Goal: Information Seeking & Learning: Learn about a topic

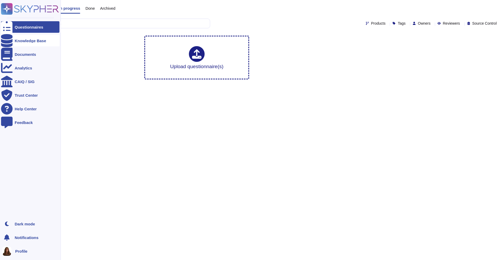
click at [4, 39] on div at bounding box center [7, 41] width 12 height 12
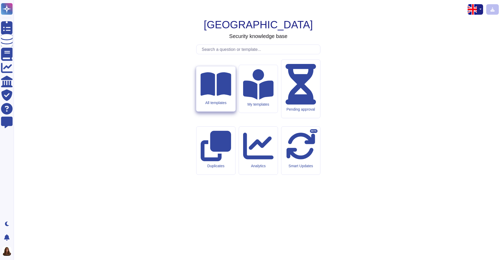
click at [206, 111] on div "All templates" at bounding box center [215, 88] width 39 height 45
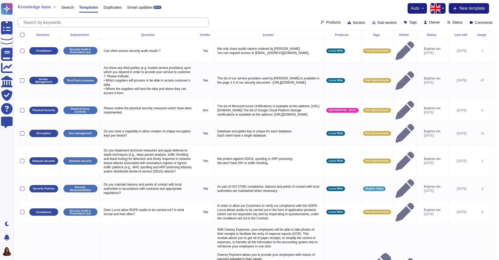
click at [86, 23] on input "text" at bounding box center [114, 22] width 187 height 9
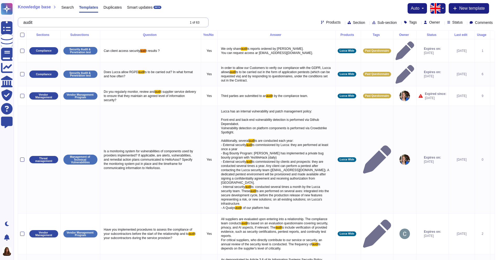
type input "audit"
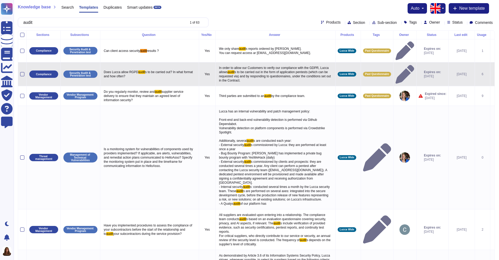
click at [239, 70] on span "s to be carried out in the form of application pentests (which can be requested…" at bounding box center [275, 76] width 113 height 12
type textarea "In order to allow our Customers to verify our compliance with the GDPR, Lucca a…"
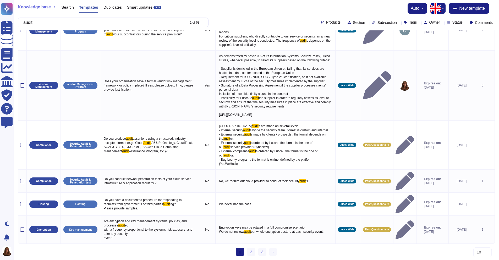
scroll to position [205, 0]
click at [252, 252] on link "2" at bounding box center [251, 252] width 8 height 8
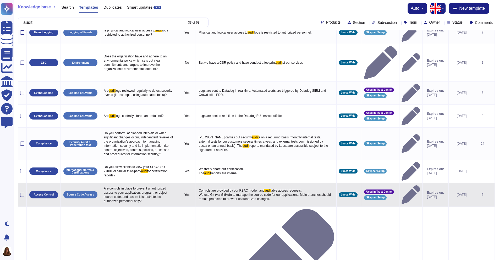
scroll to position [42, 0]
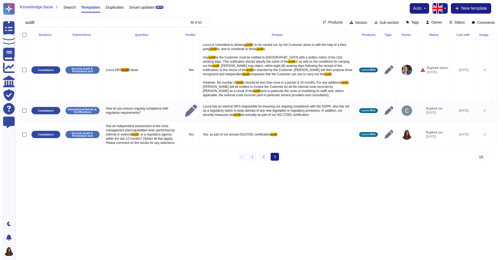
scroll to position [0, 0]
